Goal: Task Accomplishment & Management: Manage account settings

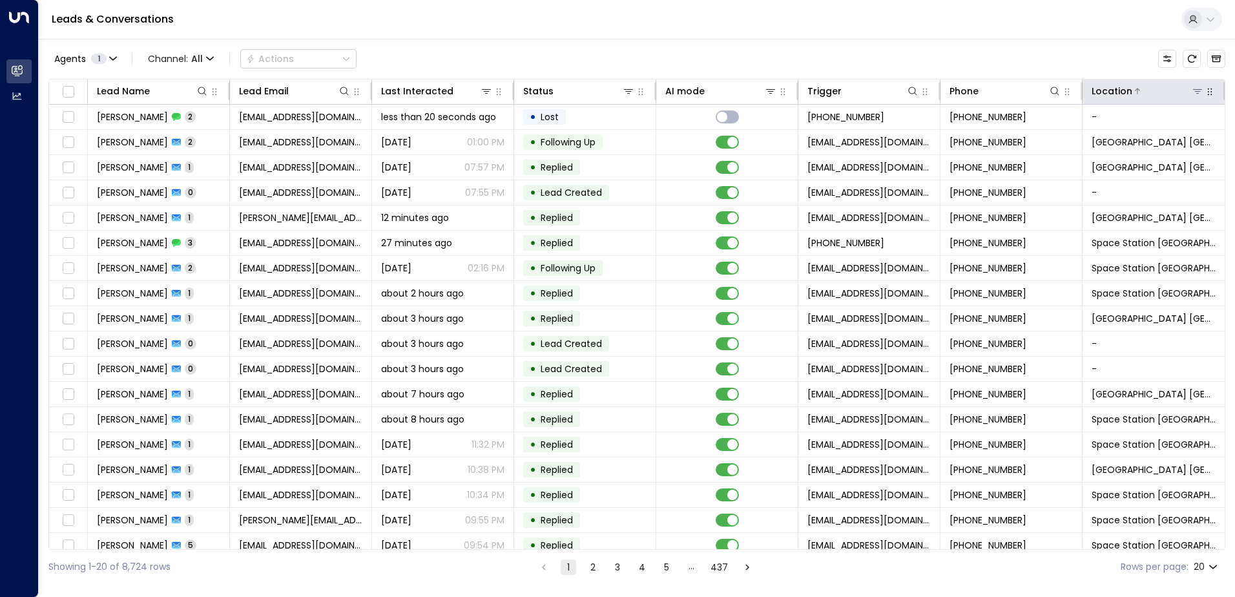
click at [1197, 94] on icon at bounding box center [1197, 91] width 10 height 10
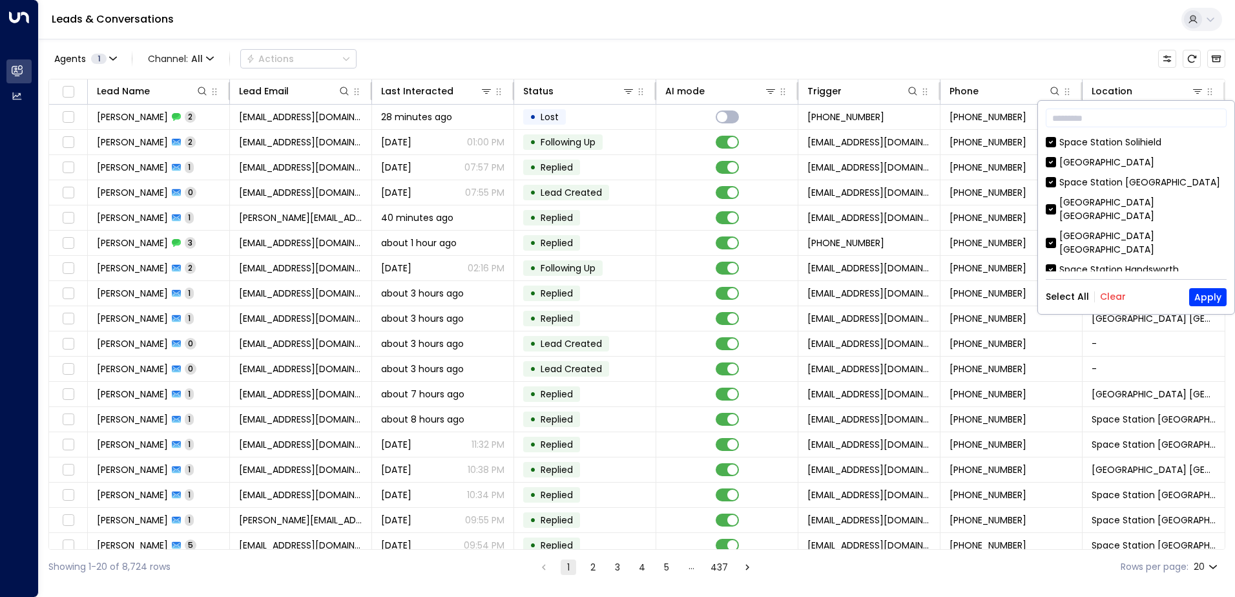
click at [1119, 294] on button "Clear" at bounding box center [1113, 296] width 26 height 10
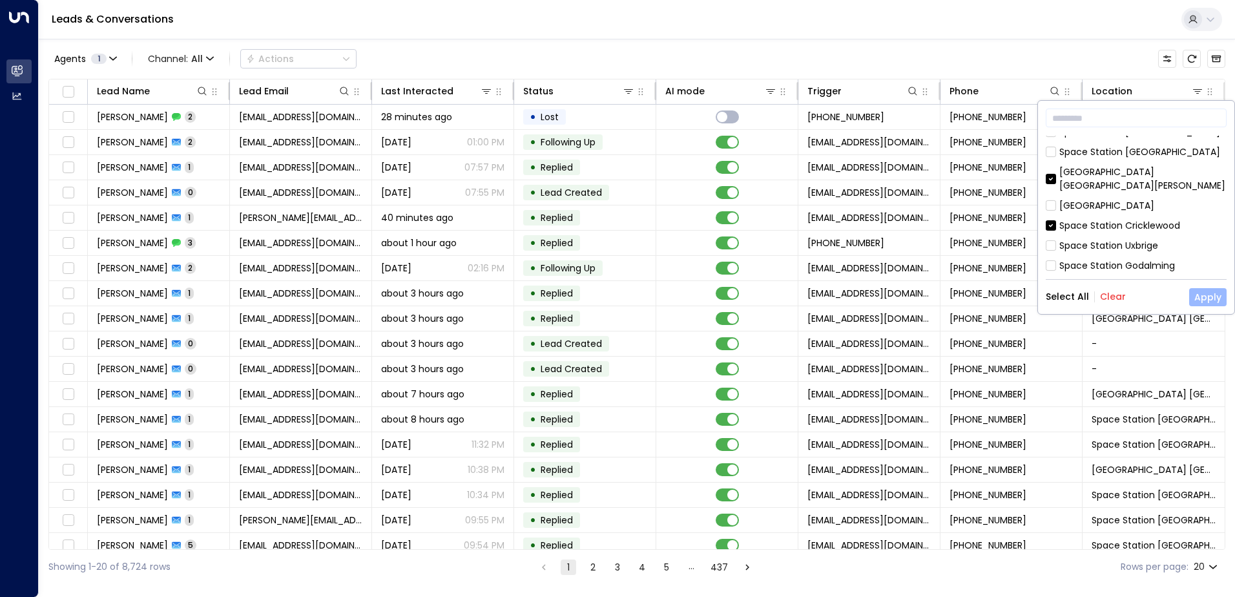
click at [1211, 289] on button "Apply" at bounding box center [1207, 297] width 37 height 18
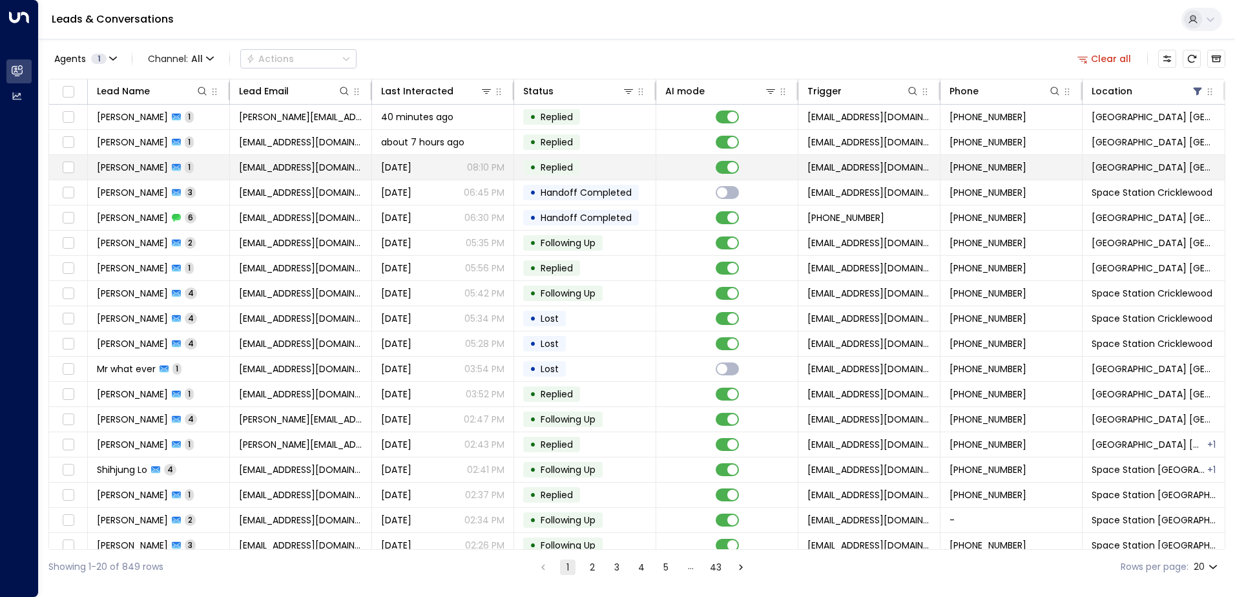
click at [181, 163] on icon at bounding box center [176, 167] width 9 height 9
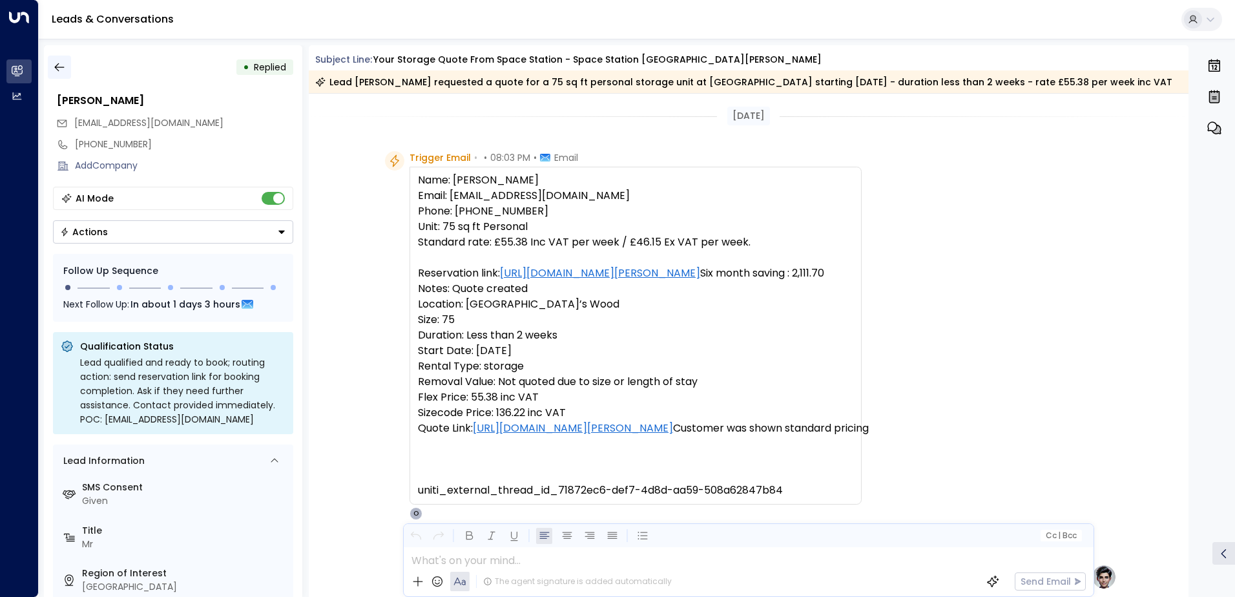
click at [54, 72] on icon "button" at bounding box center [59, 67] width 13 height 13
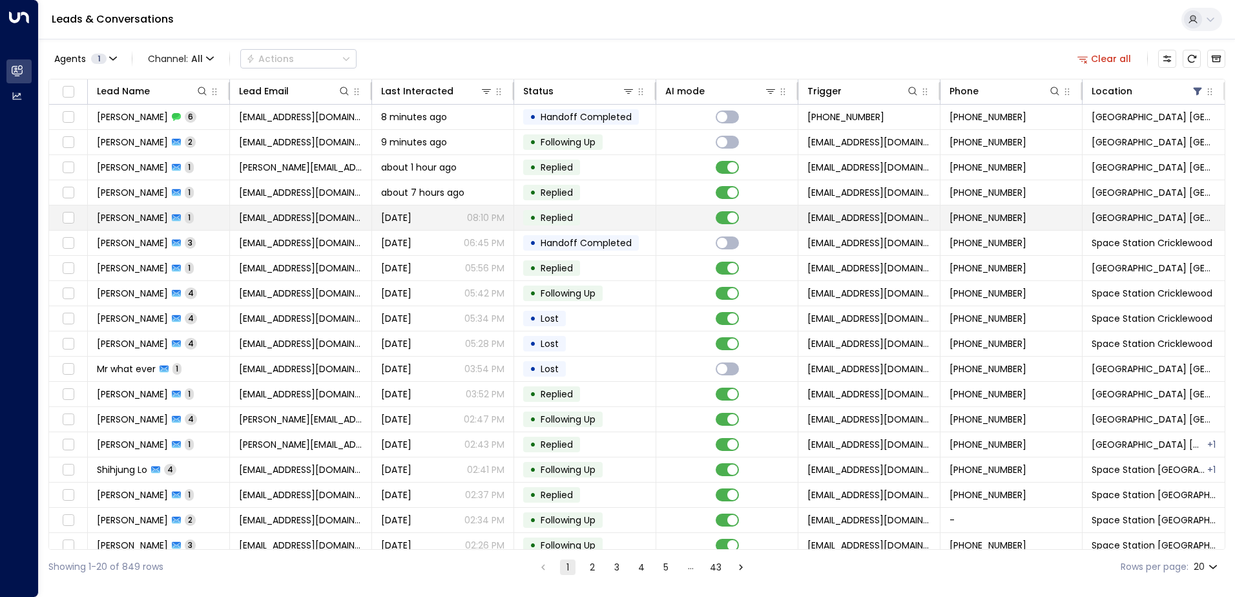
click at [155, 217] on span "[PERSON_NAME]" at bounding box center [132, 217] width 71 height 13
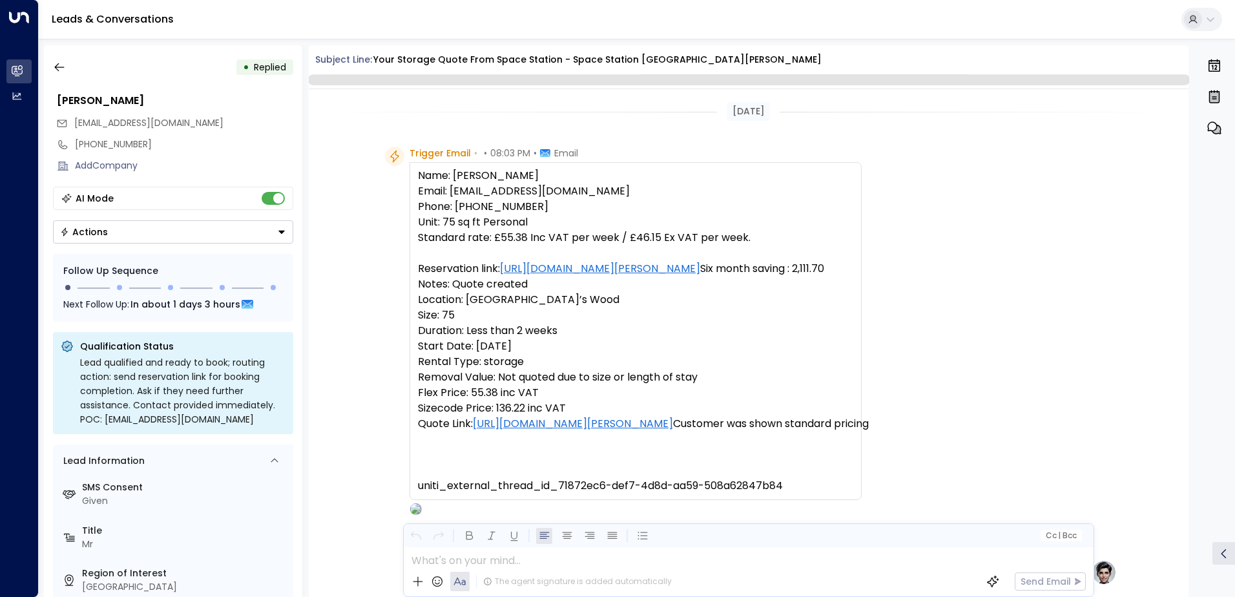
scroll to position [487, 0]
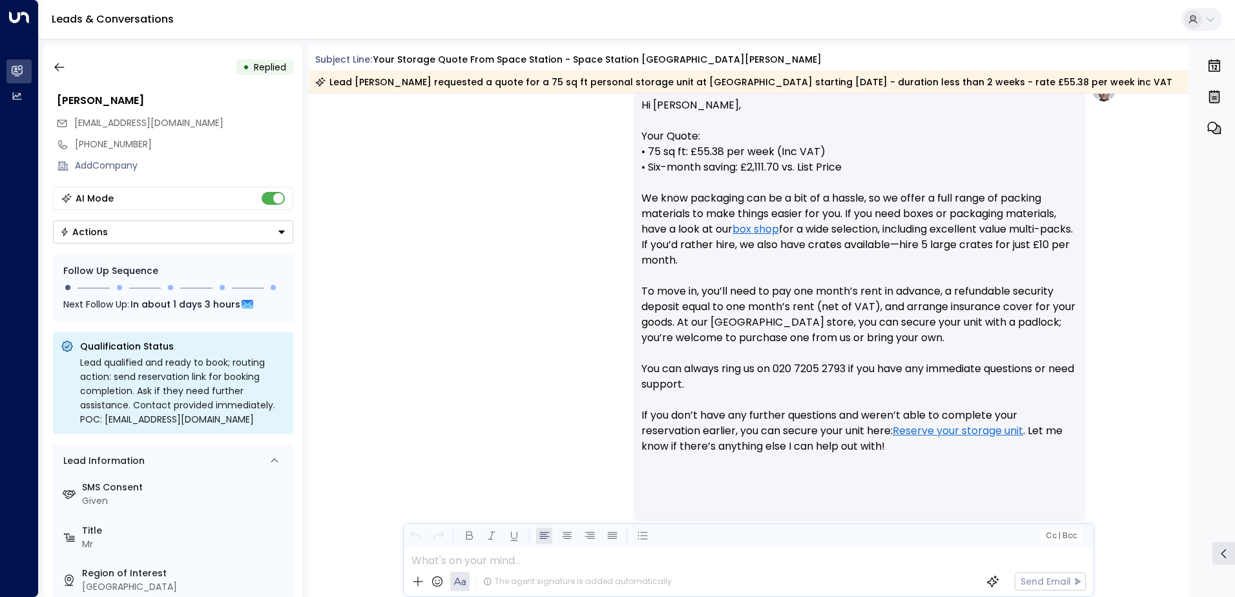
click at [280, 236] on button "Actions" at bounding box center [173, 231] width 240 height 23
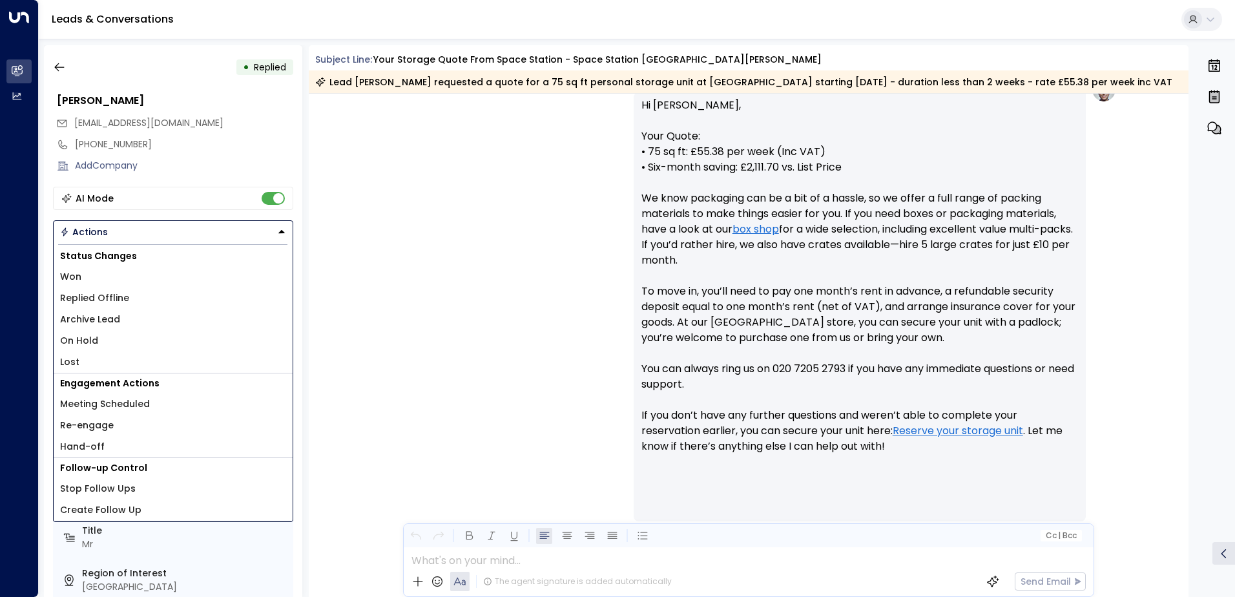
click at [126, 302] on li "Replied Offline" at bounding box center [173, 297] width 239 height 21
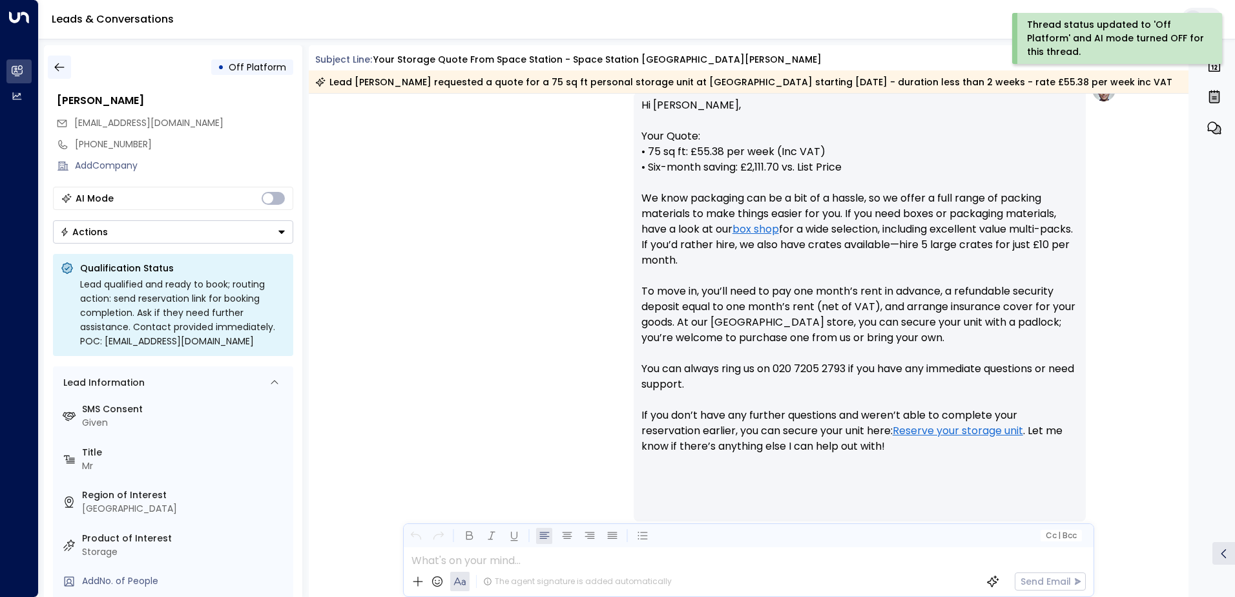
click at [55, 61] on icon "button" at bounding box center [59, 67] width 13 height 13
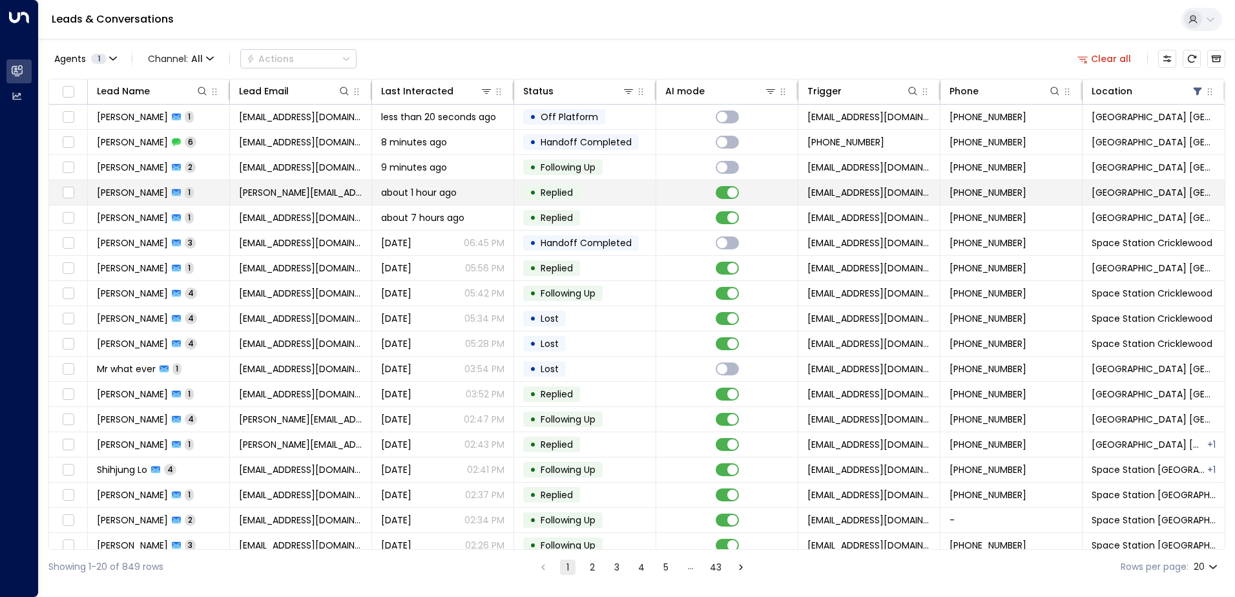
click at [192, 189] on td "[PERSON_NAME] 1" at bounding box center [159, 192] width 142 height 25
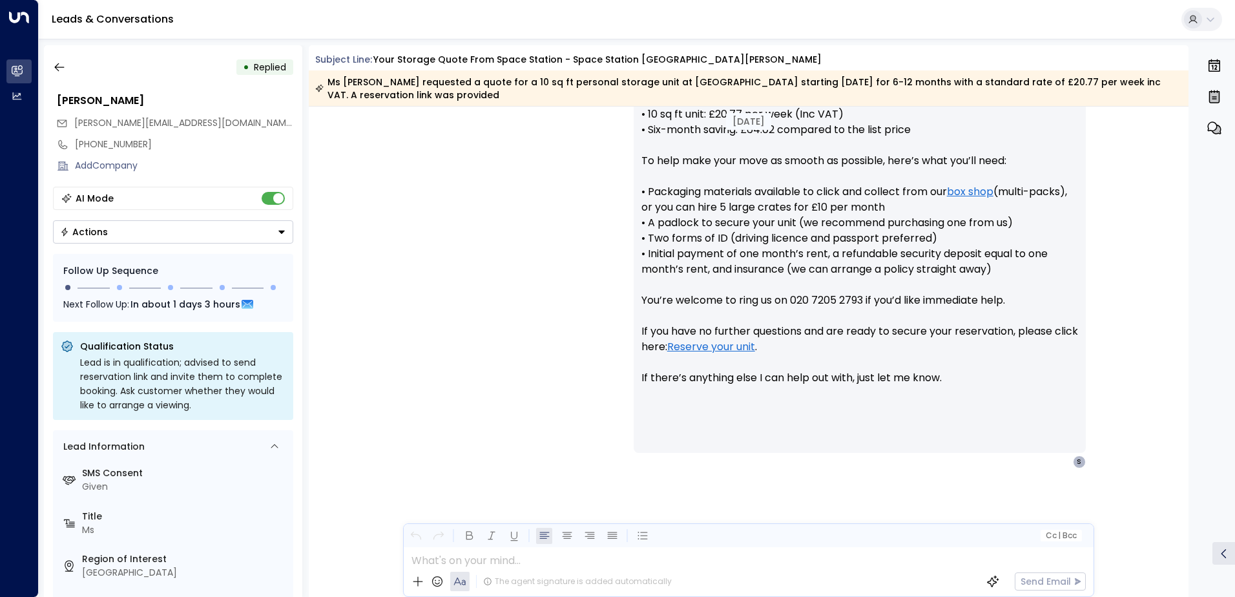
scroll to position [553, 0]
